Goal: Information Seeking & Learning: Learn about a topic

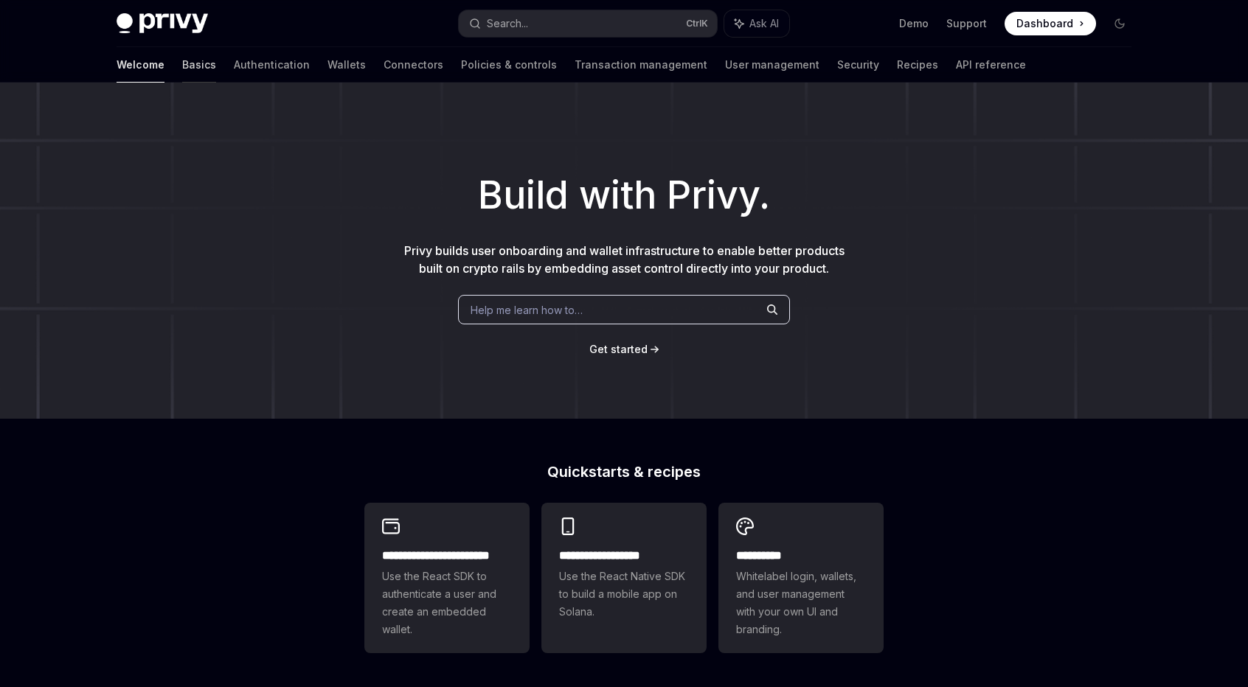
click at [182, 64] on link "Basics" at bounding box center [199, 64] width 34 height 35
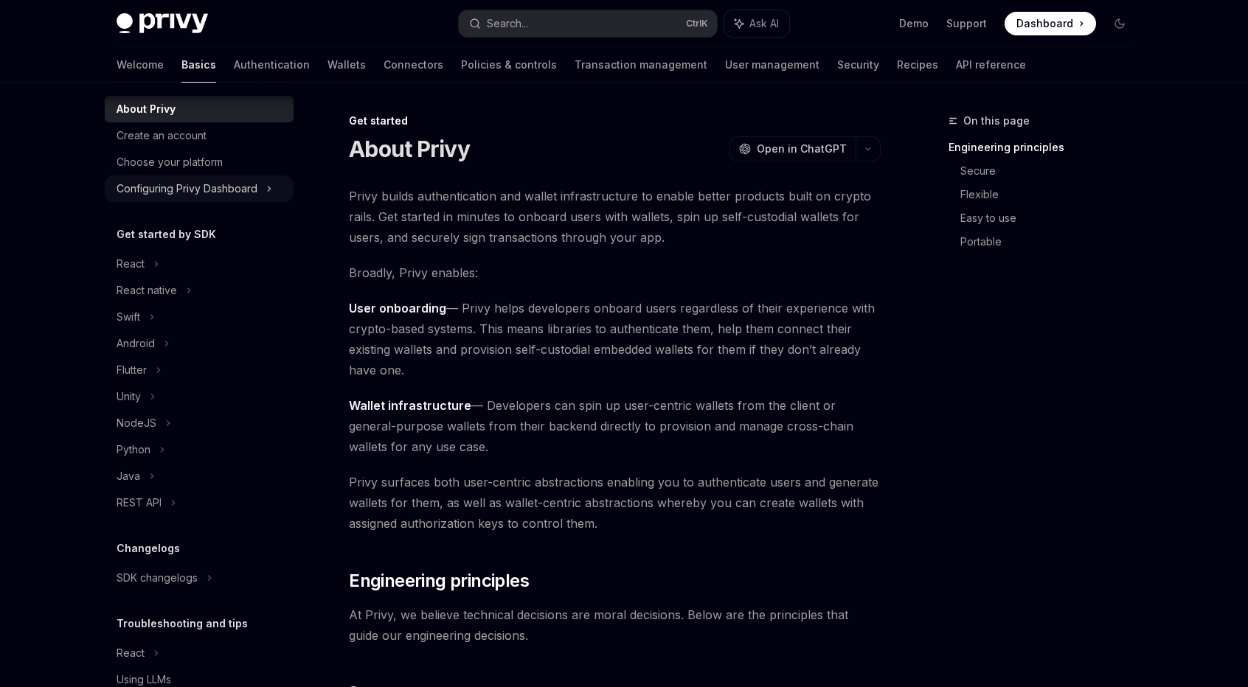
scroll to position [38, 0]
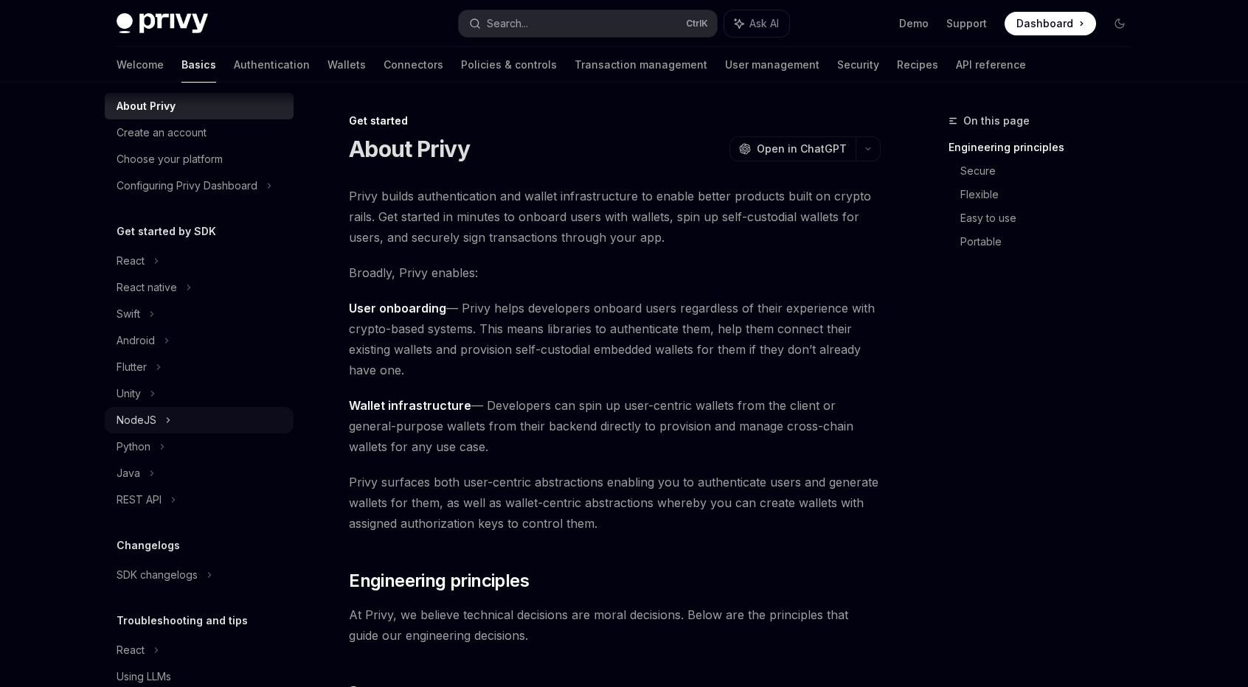
click at [156, 418] on div "NodeJS" at bounding box center [199, 420] width 189 height 27
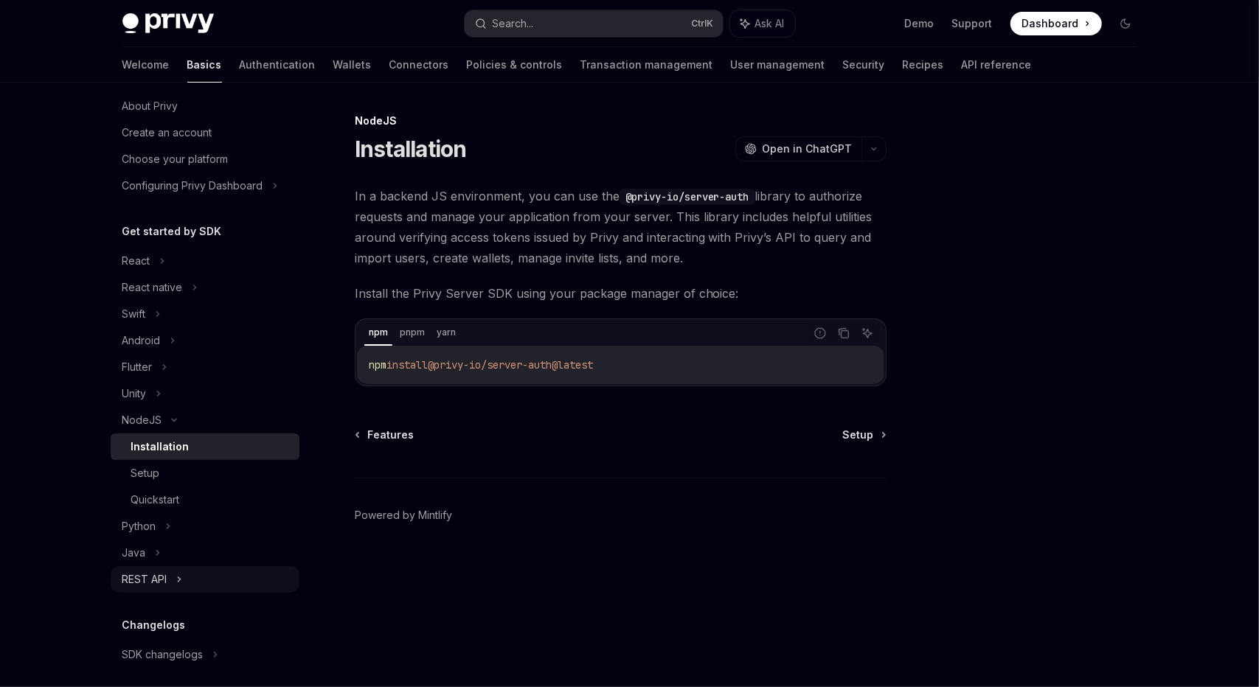
click at [165, 572] on div "REST API" at bounding box center [144, 580] width 45 height 18
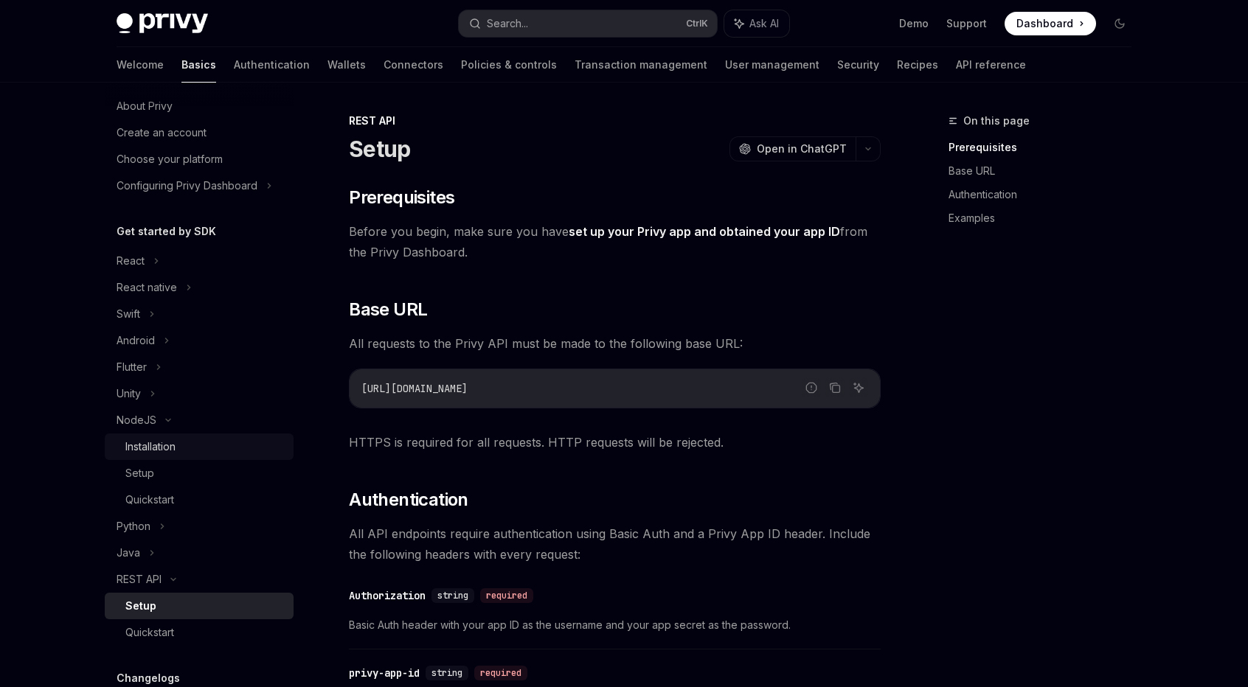
click at [184, 445] on div "Installation" at bounding box center [204, 447] width 159 height 18
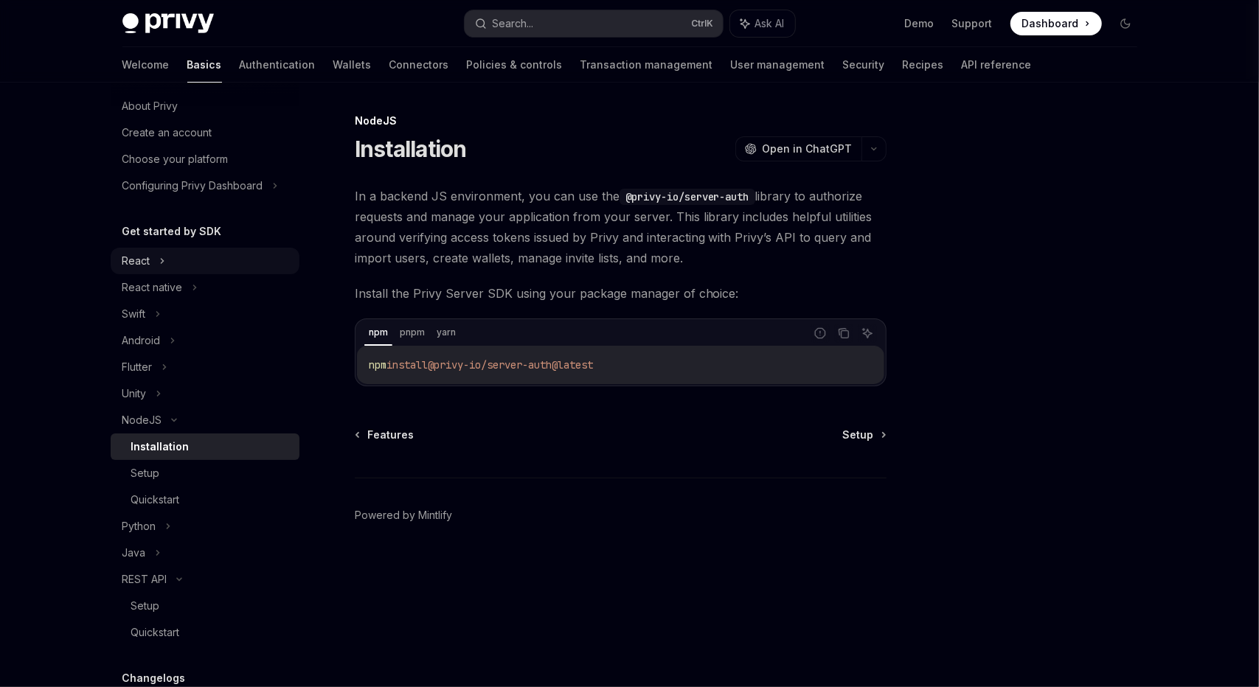
click at [222, 263] on div "React" at bounding box center [205, 261] width 189 height 27
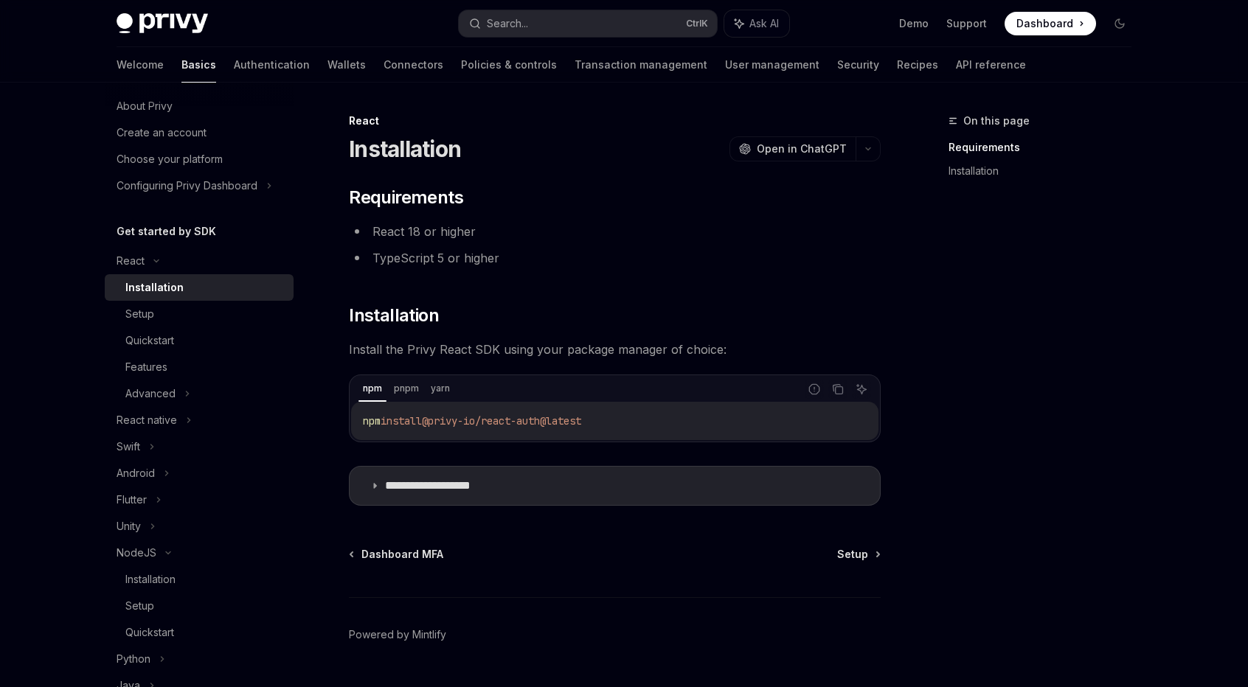
click at [221, 284] on div "Installation" at bounding box center [204, 288] width 159 height 18
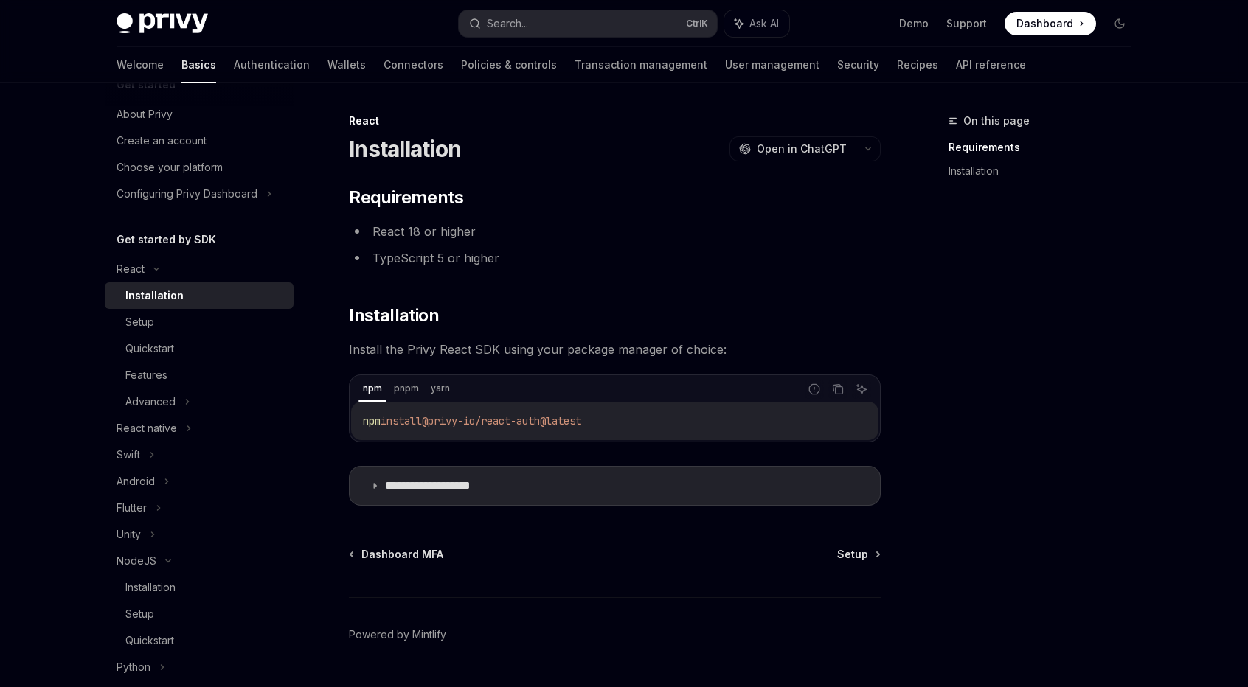
scroll to position [12, 0]
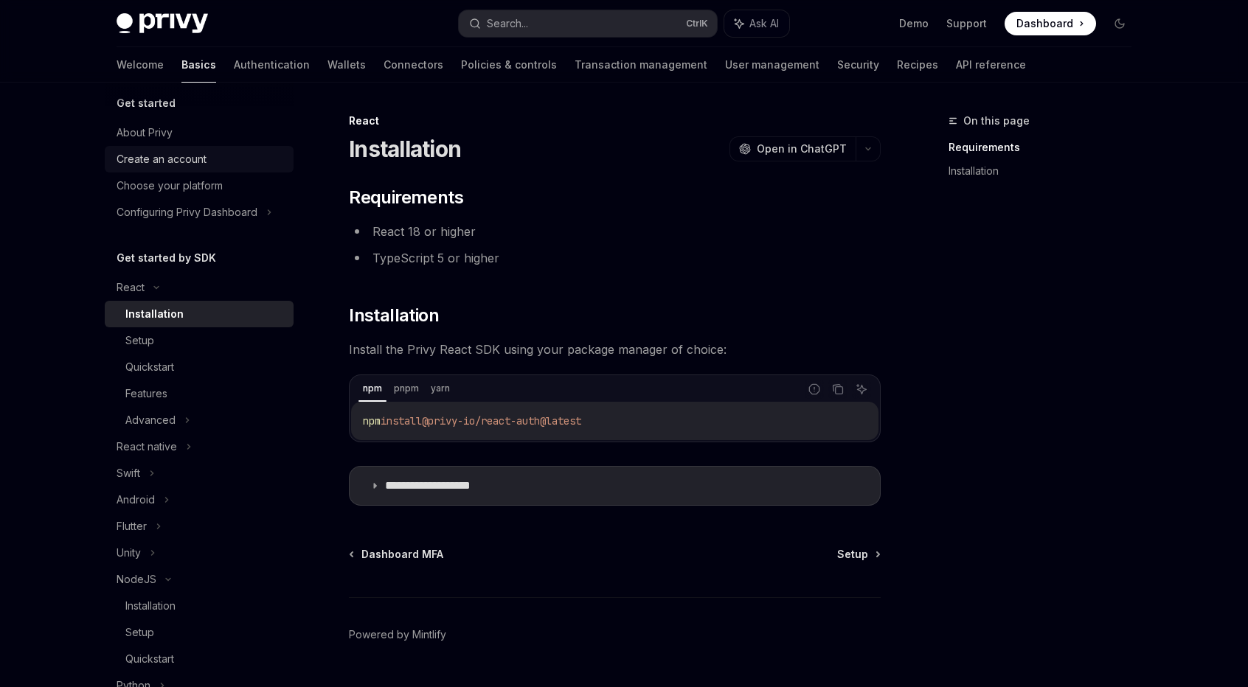
click at [187, 170] on link "Create an account" at bounding box center [199, 159] width 189 height 27
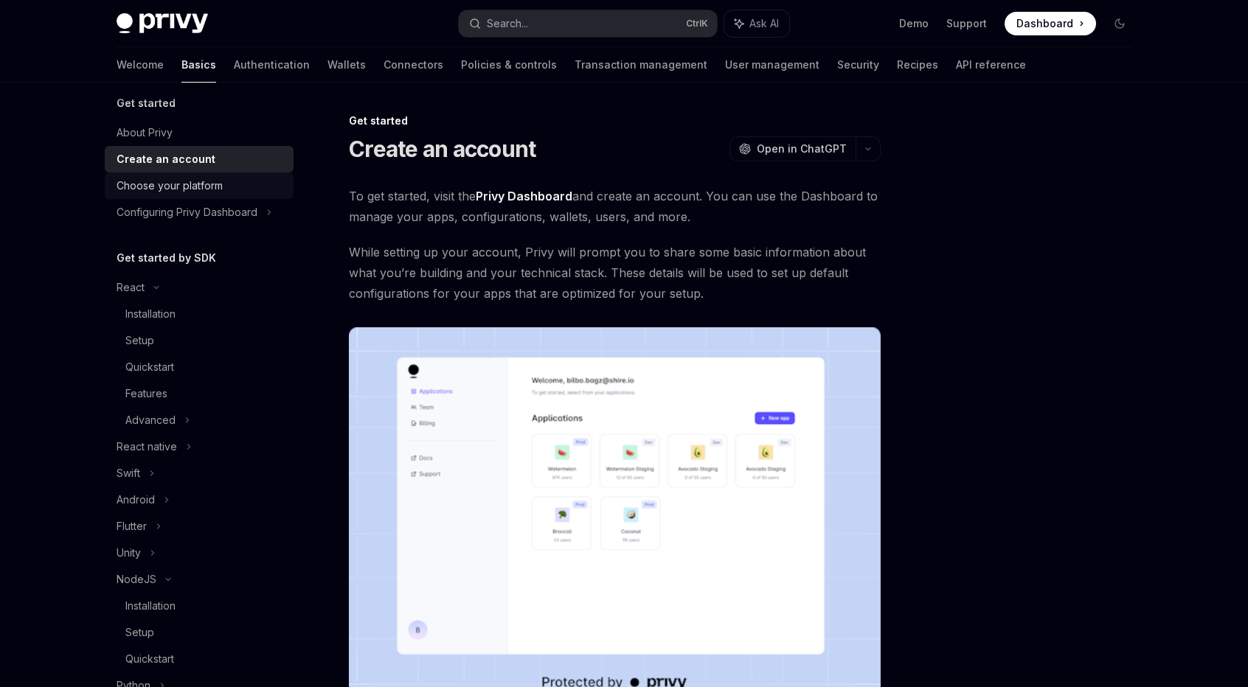
click at [221, 182] on div "Choose your platform" at bounding box center [170, 186] width 106 height 18
type textarea "*"
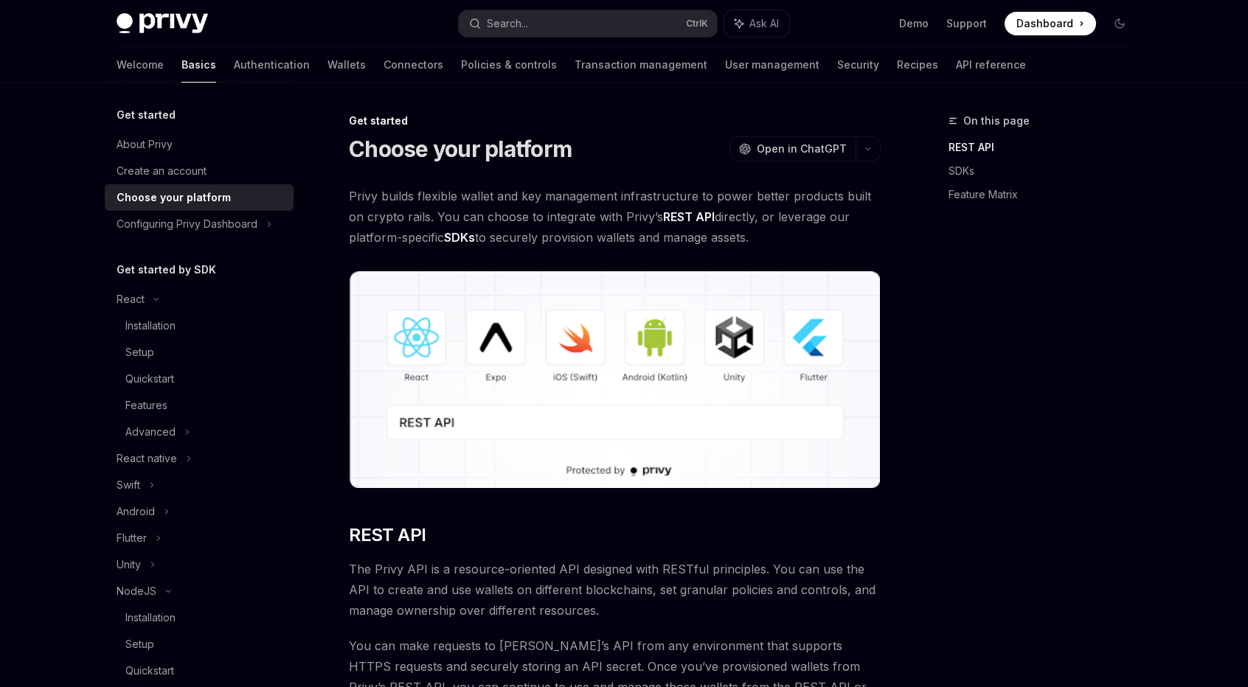
click at [934, 282] on div "On this page REST API SDKs Feature Matrix" at bounding box center [1031, 399] width 224 height 575
click at [1128, 366] on div "On this page REST API SDKs Feature Matrix" at bounding box center [1031, 399] width 224 height 575
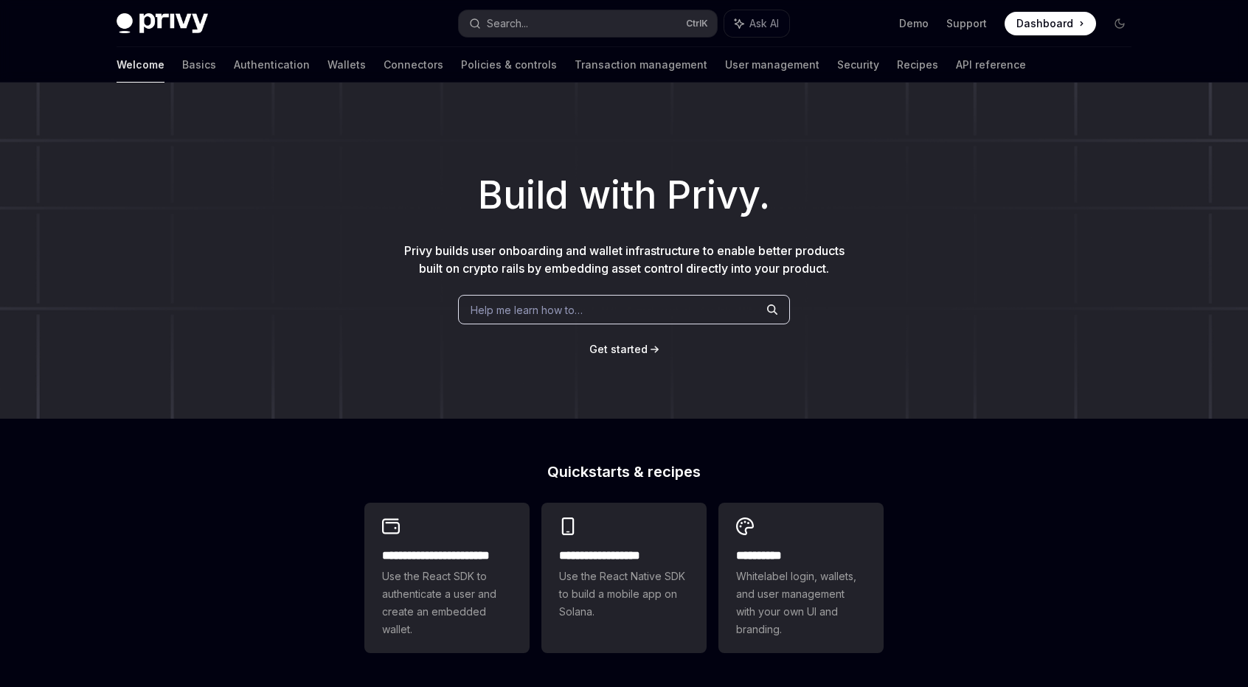
click at [926, 242] on div "Build with Privy. Privy builds user onboarding and wallet infrastructure to ena…" at bounding box center [624, 251] width 1248 height 336
click at [654, 428] on div "**********" at bounding box center [624, 628] width 1248 height 1090
click at [69, 244] on div "Build with Privy. Privy builds user onboarding and wallet infrastructure to ena…" at bounding box center [624, 251] width 1248 height 336
click at [1021, 265] on div "Build with Privy. Privy builds user onboarding and wallet infrastructure to ena…" at bounding box center [624, 251] width 1248 height 336
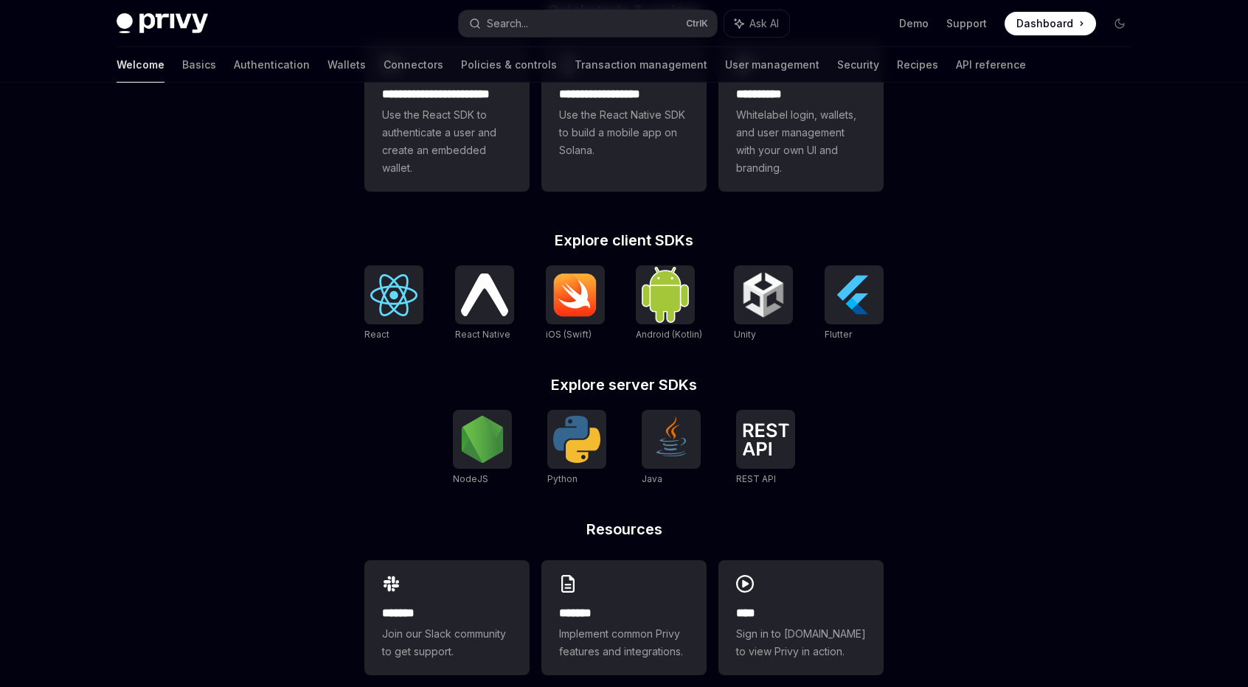
scroll to position [485, 0]
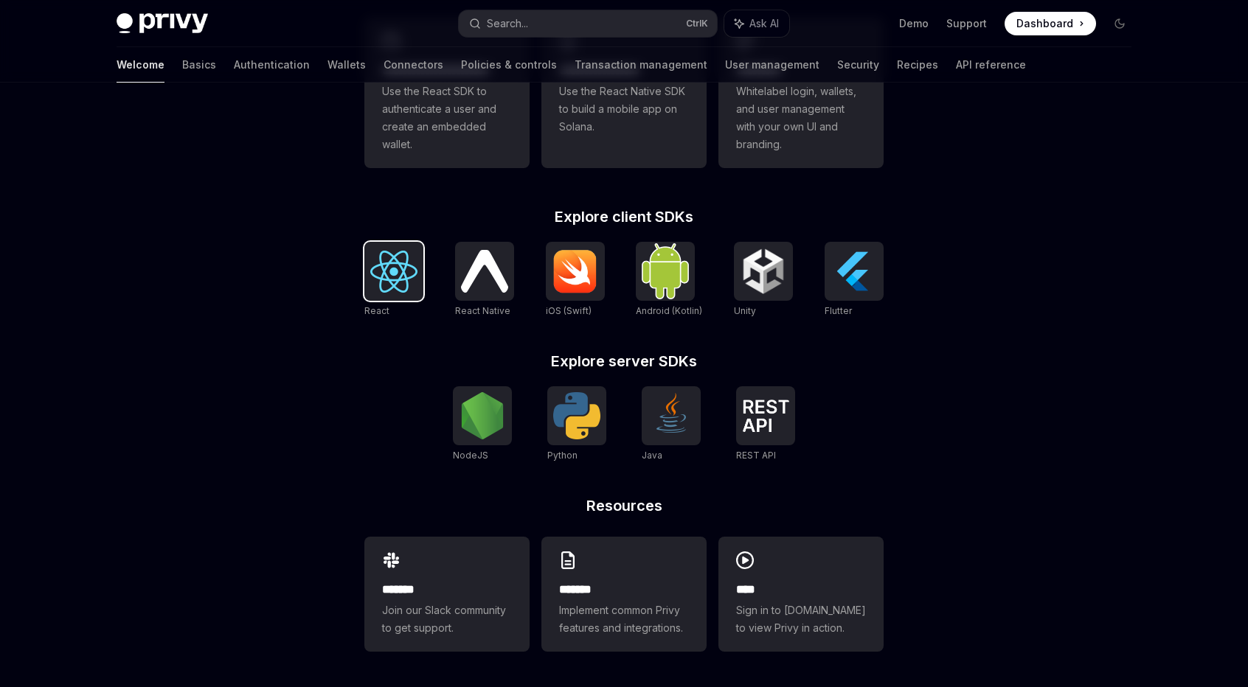
click at [395, 294] on div at bounding box center [393, 271] width 59 height 59
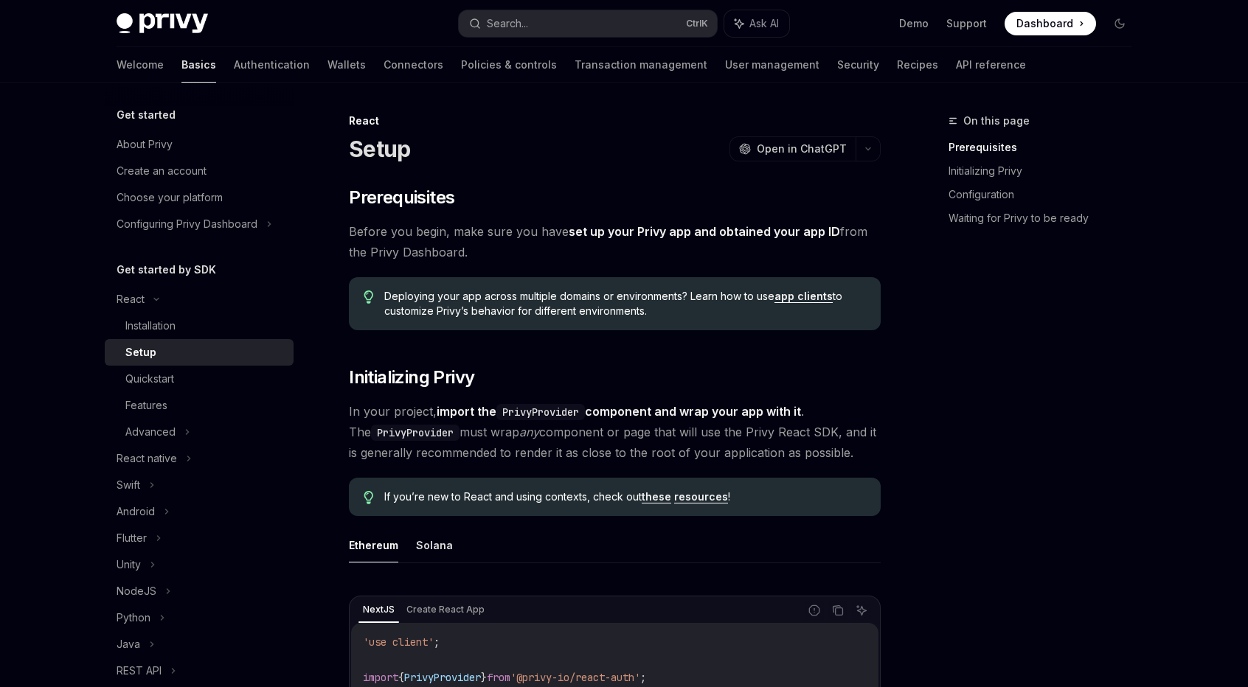
click at [1009, 364] on div "On this page Prerequisites Initializing Privy Configuration Waiting for Privy t…" at bounding box center [1031, 399] width 224 height 575
click at [152, 304] on div "React" at bounding box center [199, 299] width 189 height 27
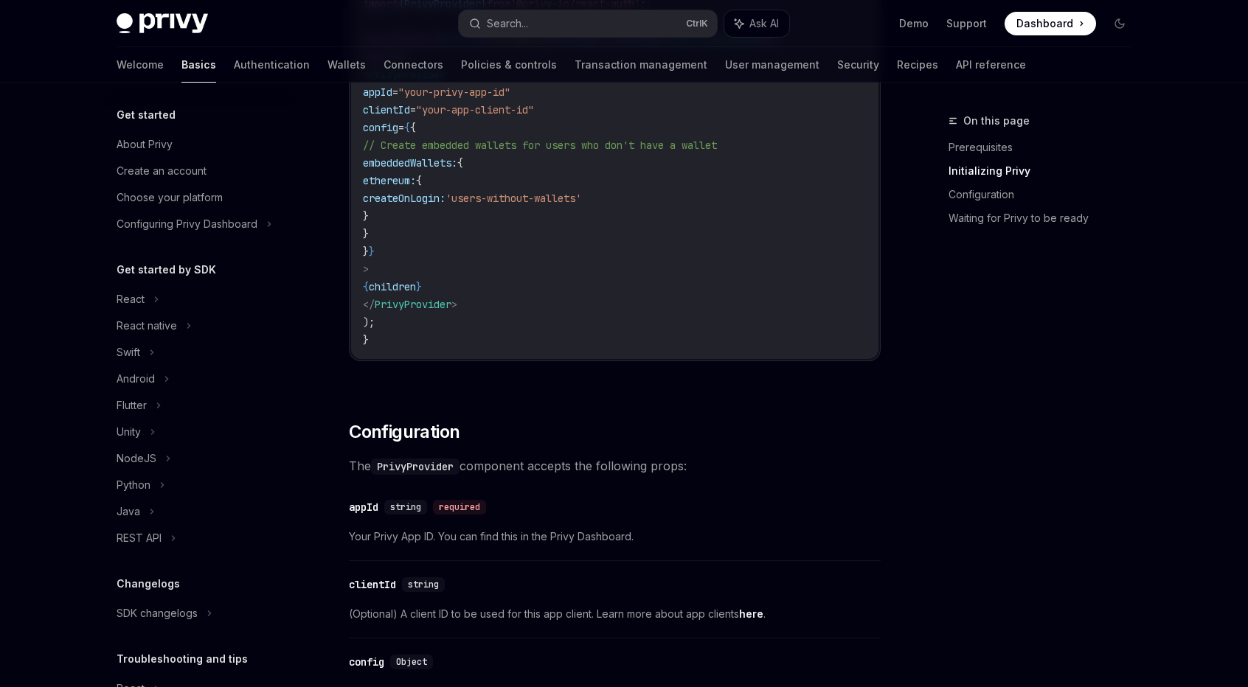
scroll to position [1842, 0]
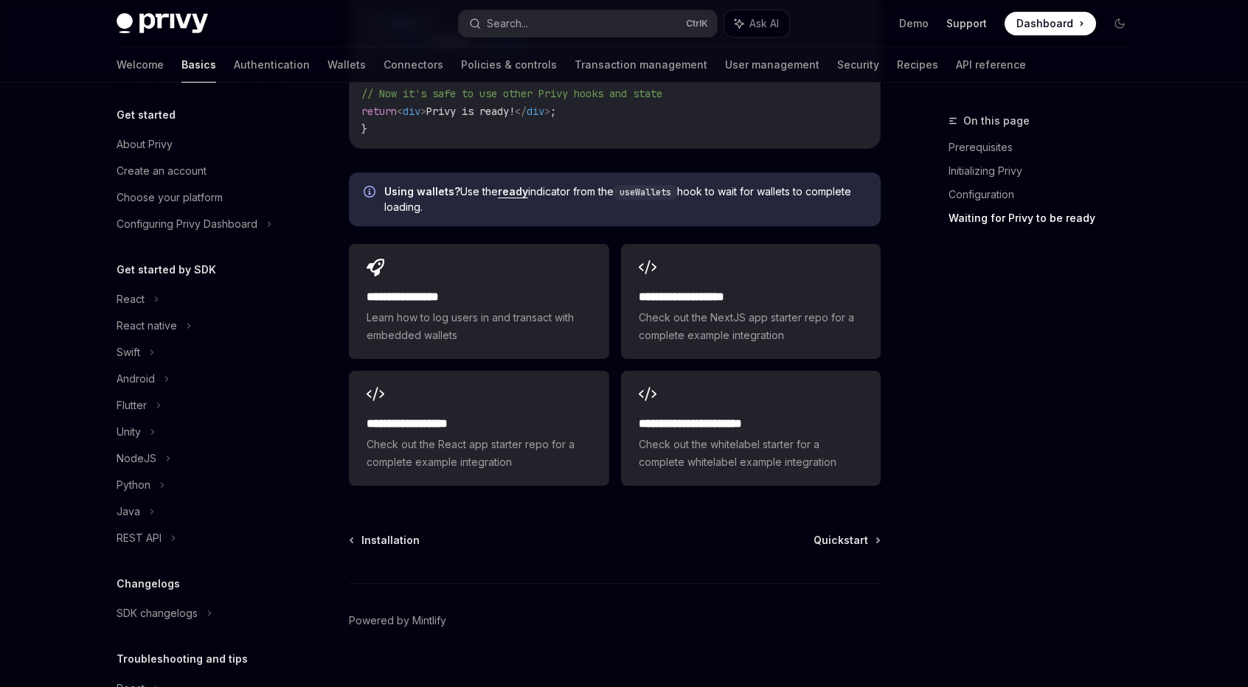
click at [975, 27] on link "Support" at bounding box center [966, 23] width 41 height 15
